Goal: Information Seeking & Learning: Learn about a topic

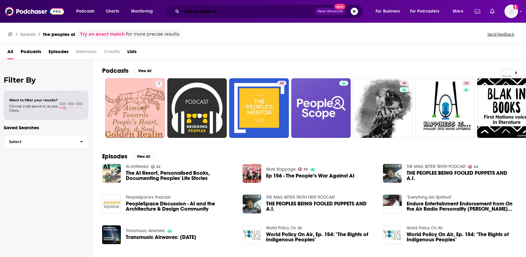
click at [219, 13] on input "the peoples ai" at bounding box center [248, 11] width 133 height 10
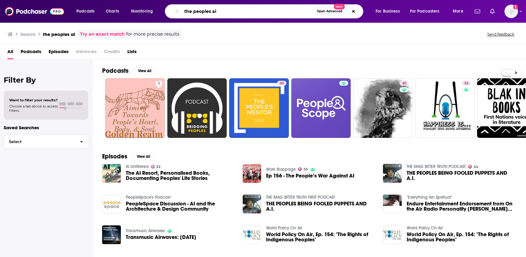
drag, startPoint x: 219, startPoint y: 13, endPoint x: 180, endPoint y: 11, distance: 39.1
click at [180, 11] on div "the peoples ai Open Advanced New" at bounding box center [264, 11] width 198 height 14
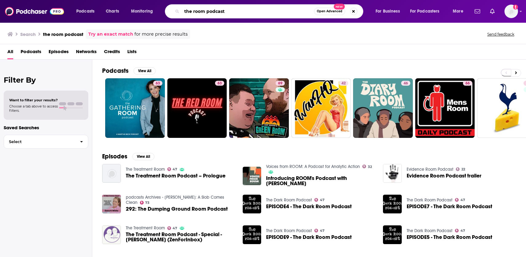
click at [227, 12] on input "the room podcast" at bounding box center [248, 11] width 132 height 10
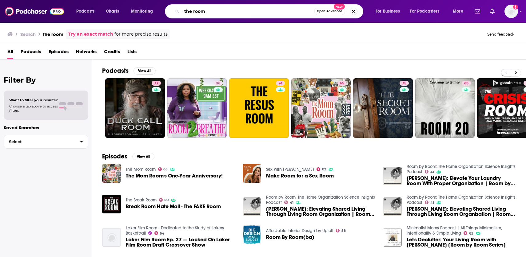
drag, startPoint x: 216, startPoint y: 13, endPoint x: 189, endPoint y: 11, distance: 27.4
click at [189, 11] on input "the room" at bounding box center [248, 11] width 132 height 10
click at [211, 13] on input "the room" at bounding box center [248, 11] width 132 height 10
drag, startPoint x: 211, startPoint y: 12, endPoint x: 180, endPoint y: 12, distance: 31.4
click at [180, 12] on div "the room Open Advanced New" at bounding box center [264, 11] width 198 height 14
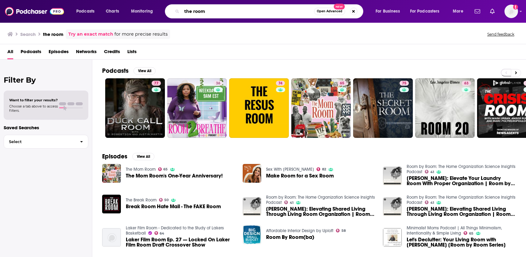
paste input "[PERSON_NAME]"
type input "[PERSON_NAME]"
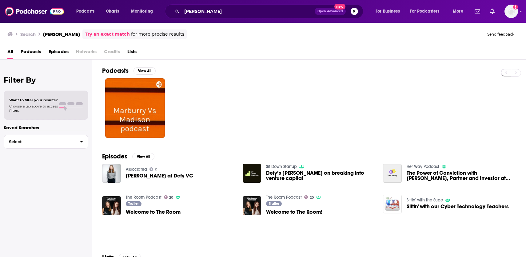
click at [144, 199] on link "The Room Podcast" at bounding box center [144, 197] width 36 height 5
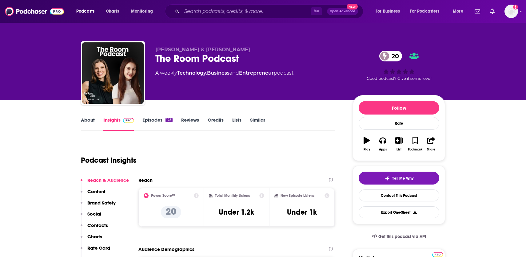
click at [152, 119] on link "Episodes 128" at bounding box center [157, 124] width 30 height 14
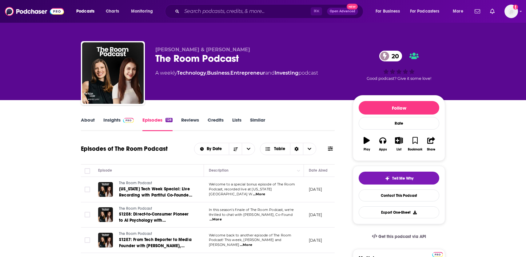
click at [113, 120] on link "Insights" at bounding box center [118, 124] width 30 height 14
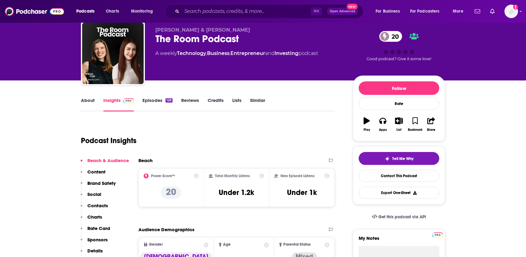
scroll to position [22, 0]
